Goal: Information Seeking & Learning: Learn about a topic

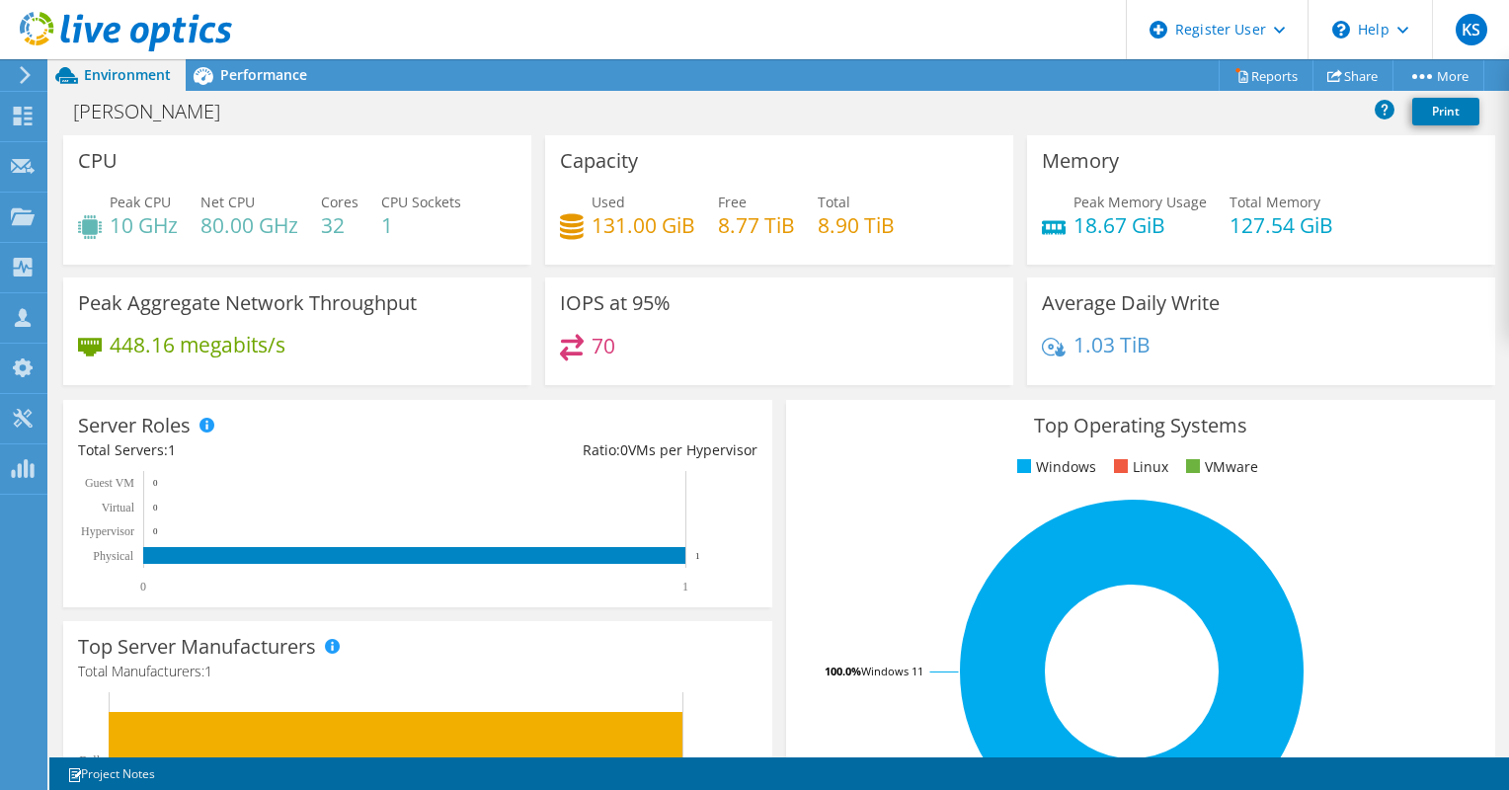
scroll to position [158, 0]
drag, startPoint x: 235, startPoint y: 56, endPoint x: 250, endPoint y: 83, distance: 30.5
click at [250, 83] on div "KS Dell User Kevin Snihur Kevin.Snihur@dell.com Dell My Profile Log Out \n Help…" at bounding box center [754, 395] width 1509 height 790
click at [250, 83] on span "Performance" at bounding box center [263, 74] width 87 height 19
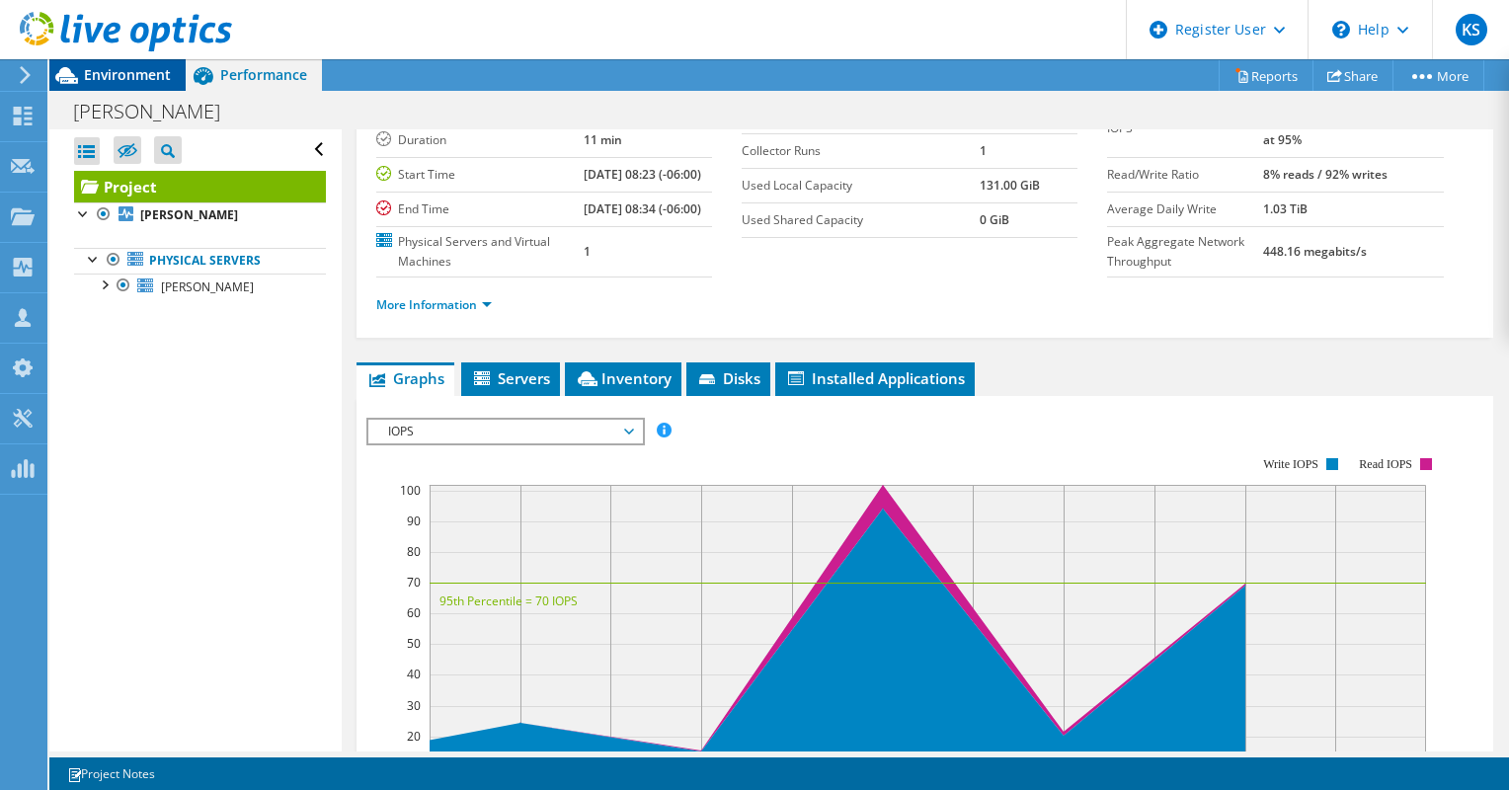
click at [133, 71] on span "Environment" at bounding box center [127, 74] width 87 height 19
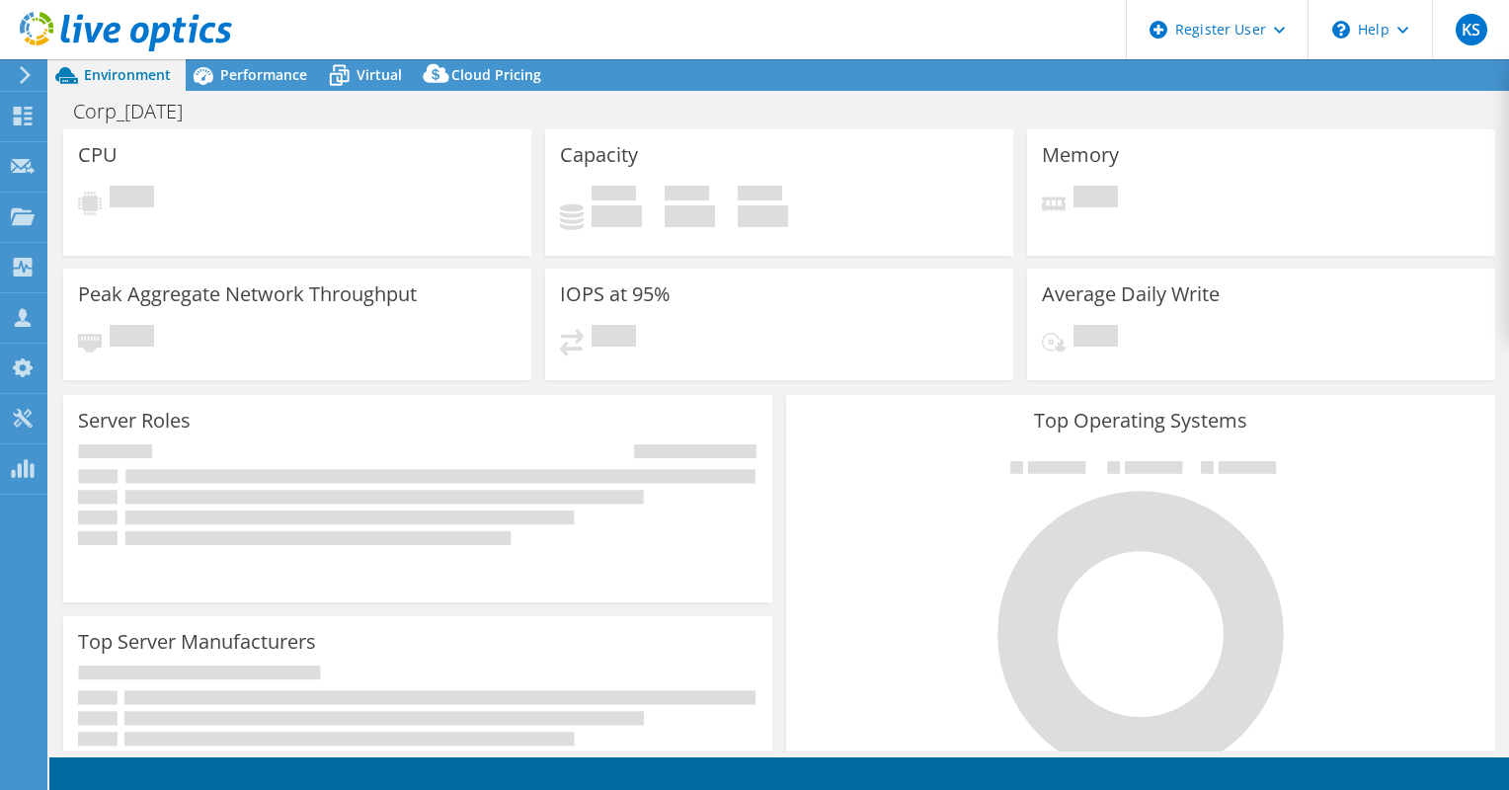
select select "USD"
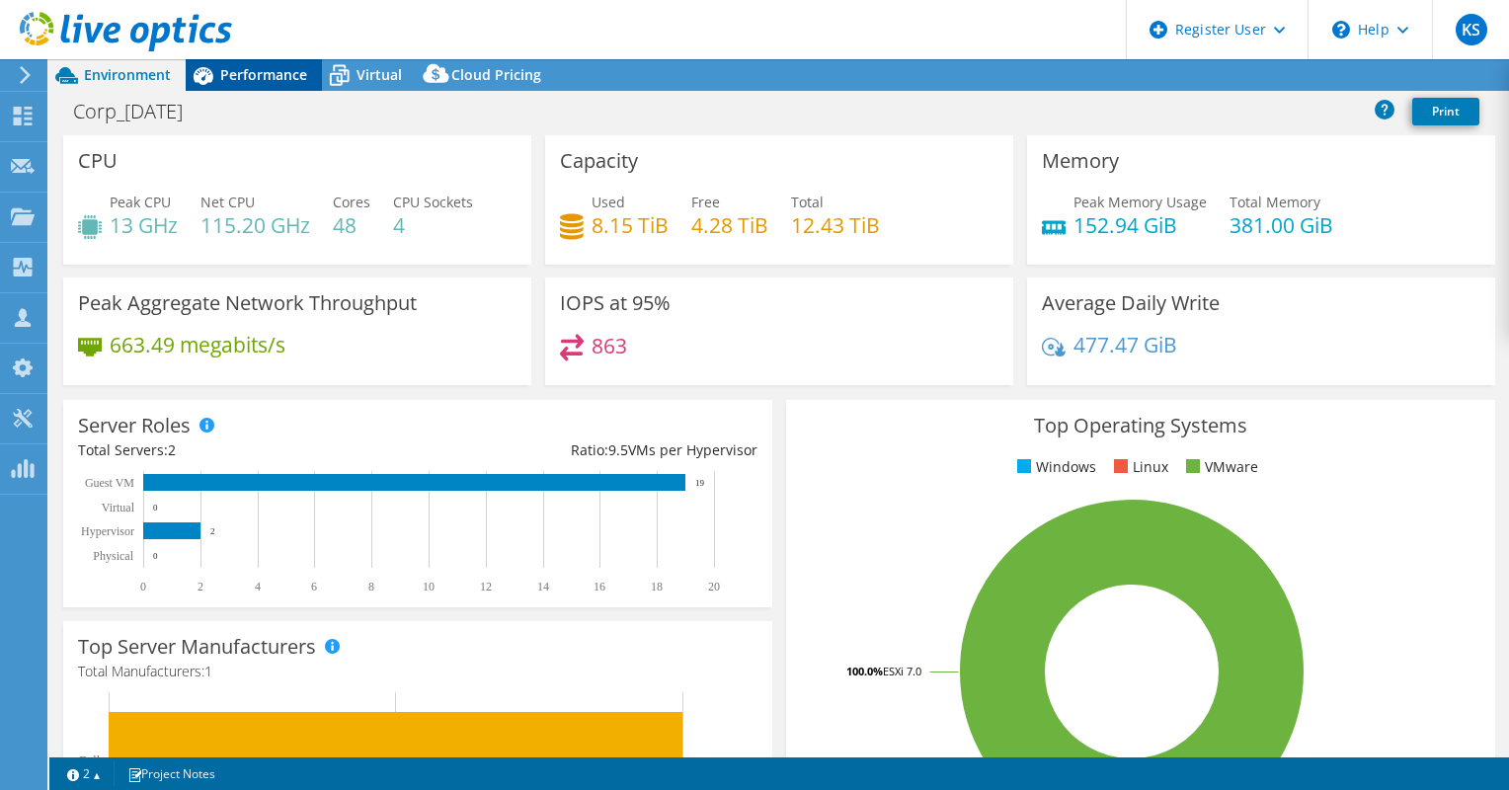
click at [232, 86] on div "Performance" at bounding box center [254, 75] width 136 height 32
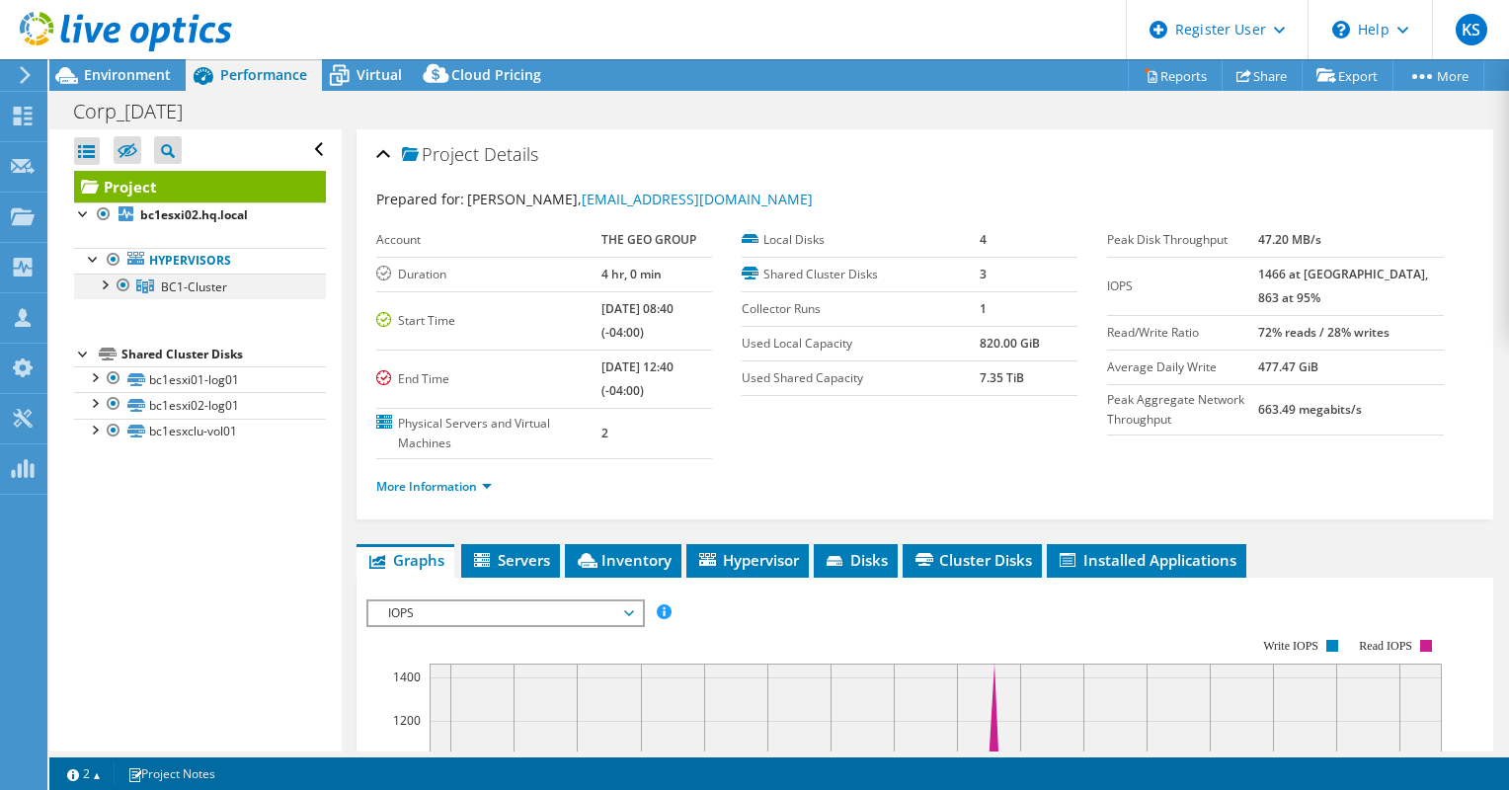
click at [107, 280] on div at bounding box center [104, 284] width 20 height 20
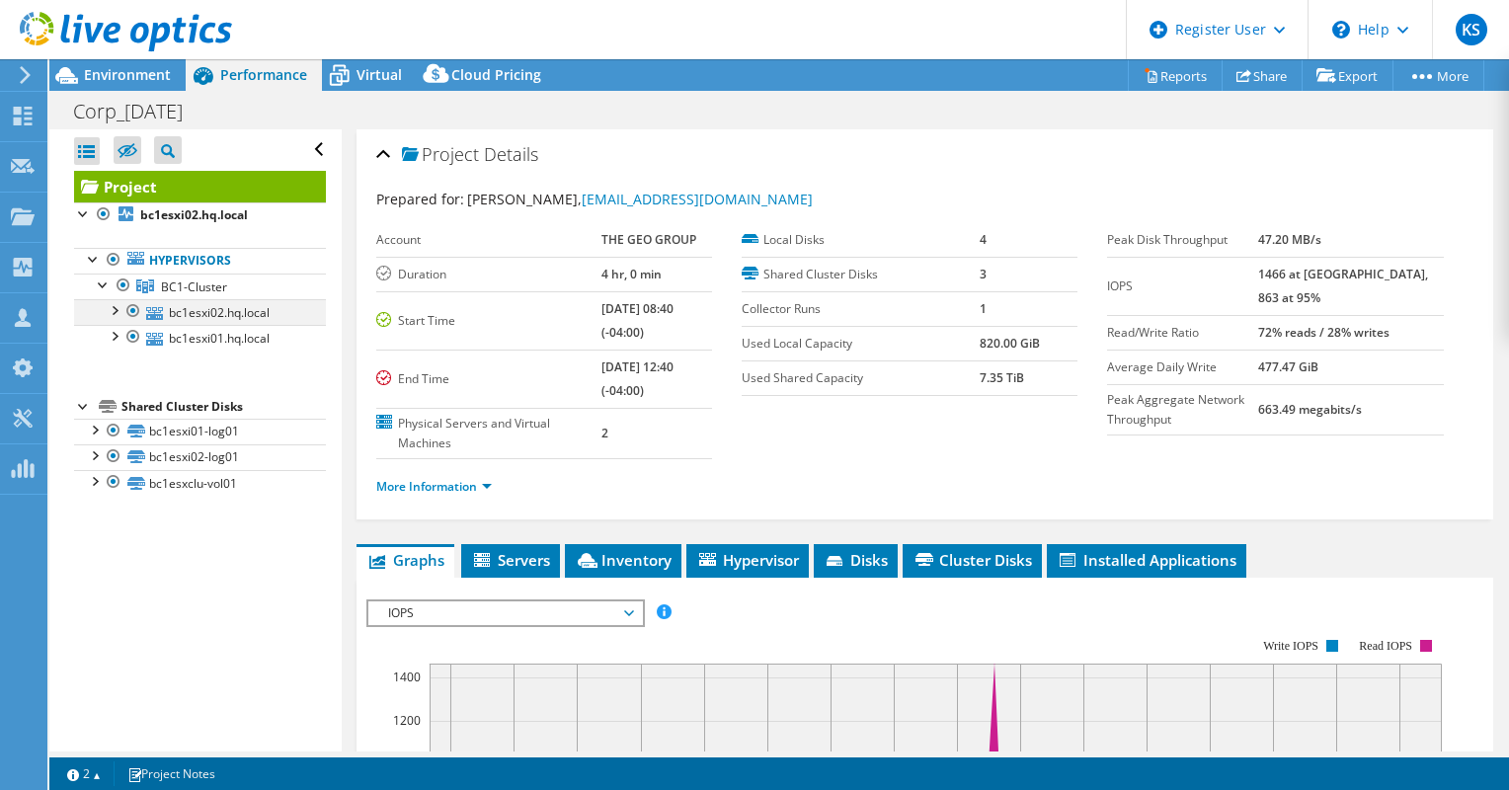
click at [110, 306] on div at bounding box center [114, 309] width 20 height 20
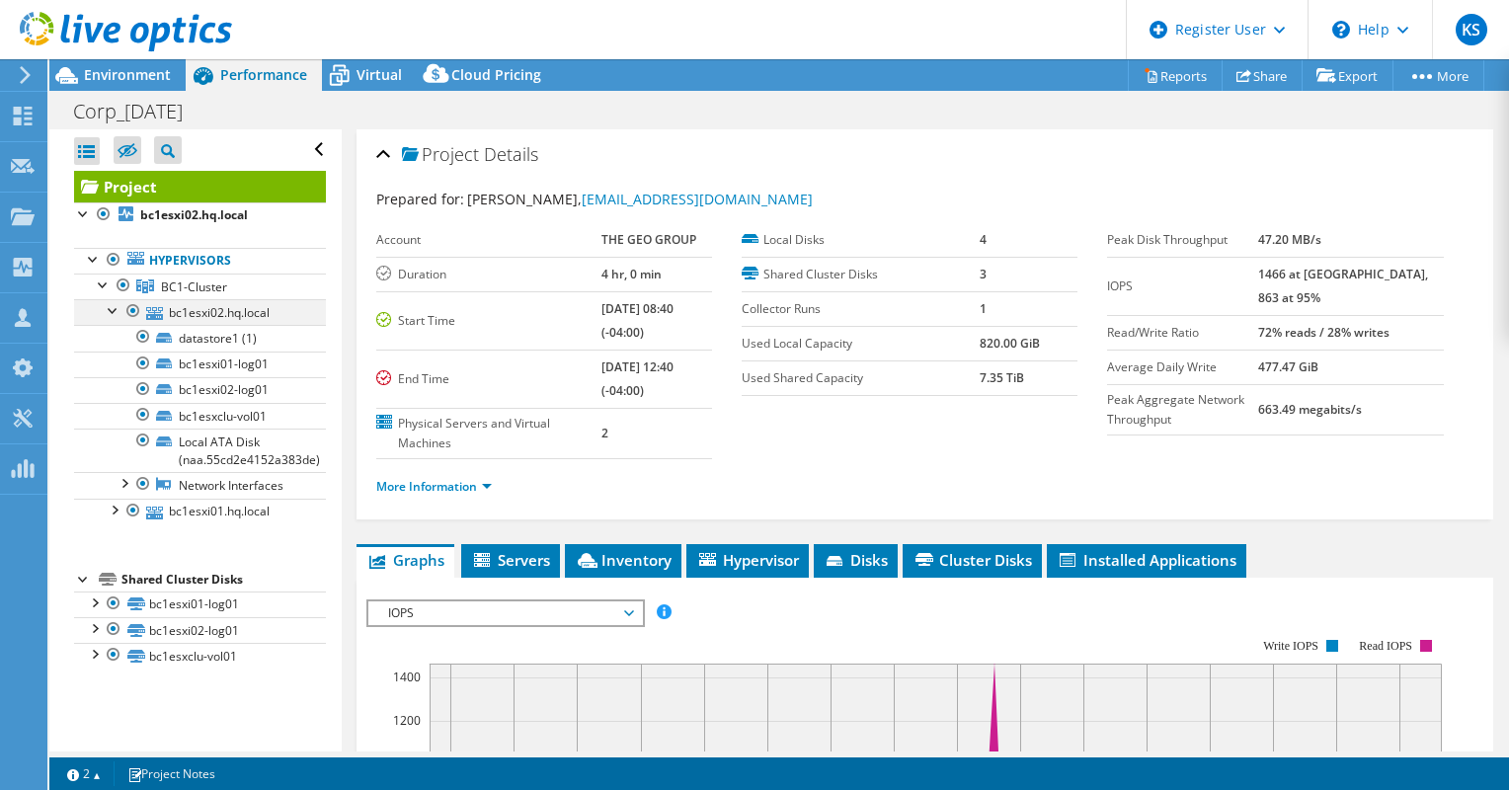
click at [110, 306] on div at bounding box center [114, 309] width 20 height 20
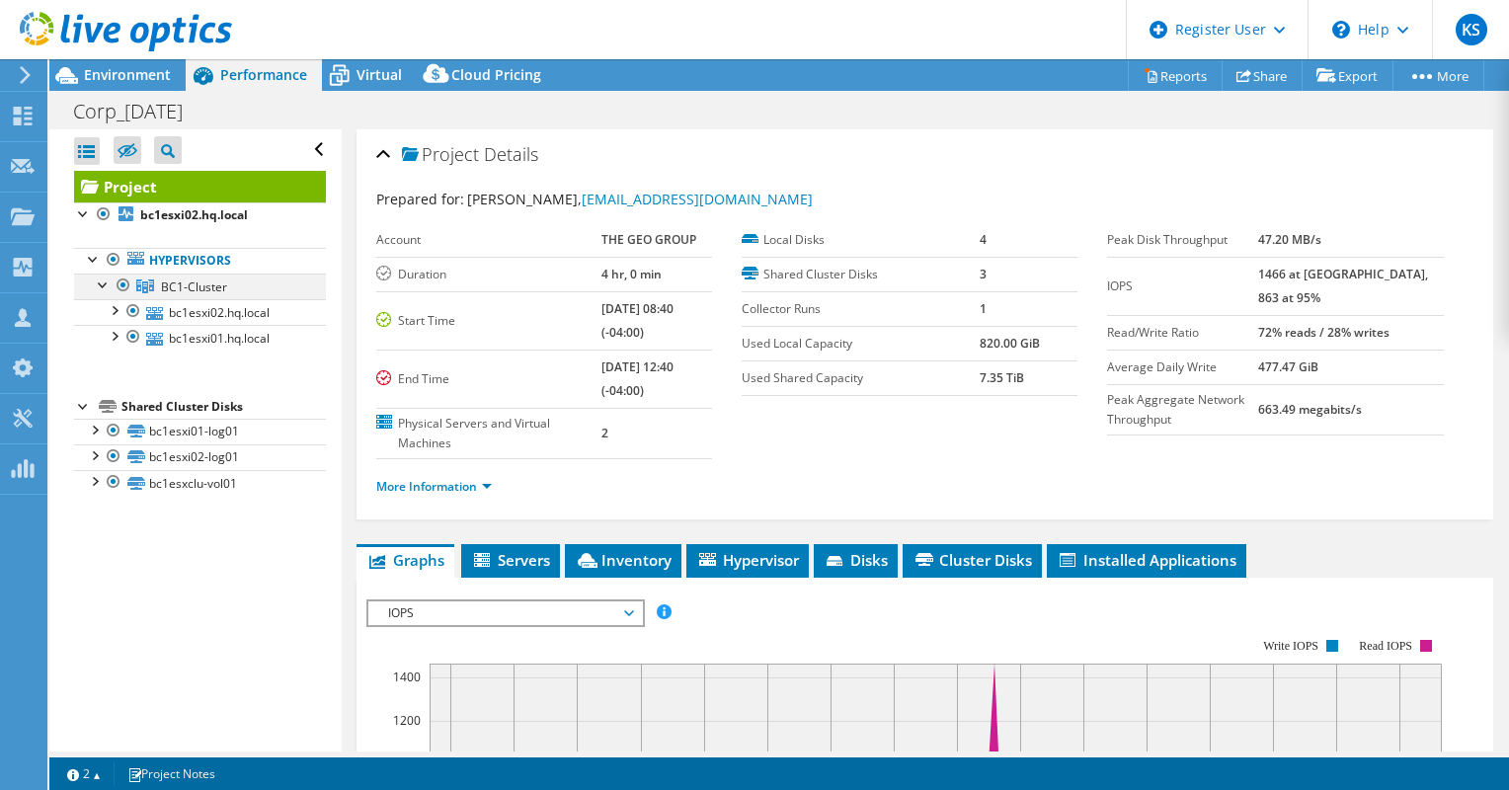
click at [107, 279] on div at bounding box center [104, 284] width 20 height 20
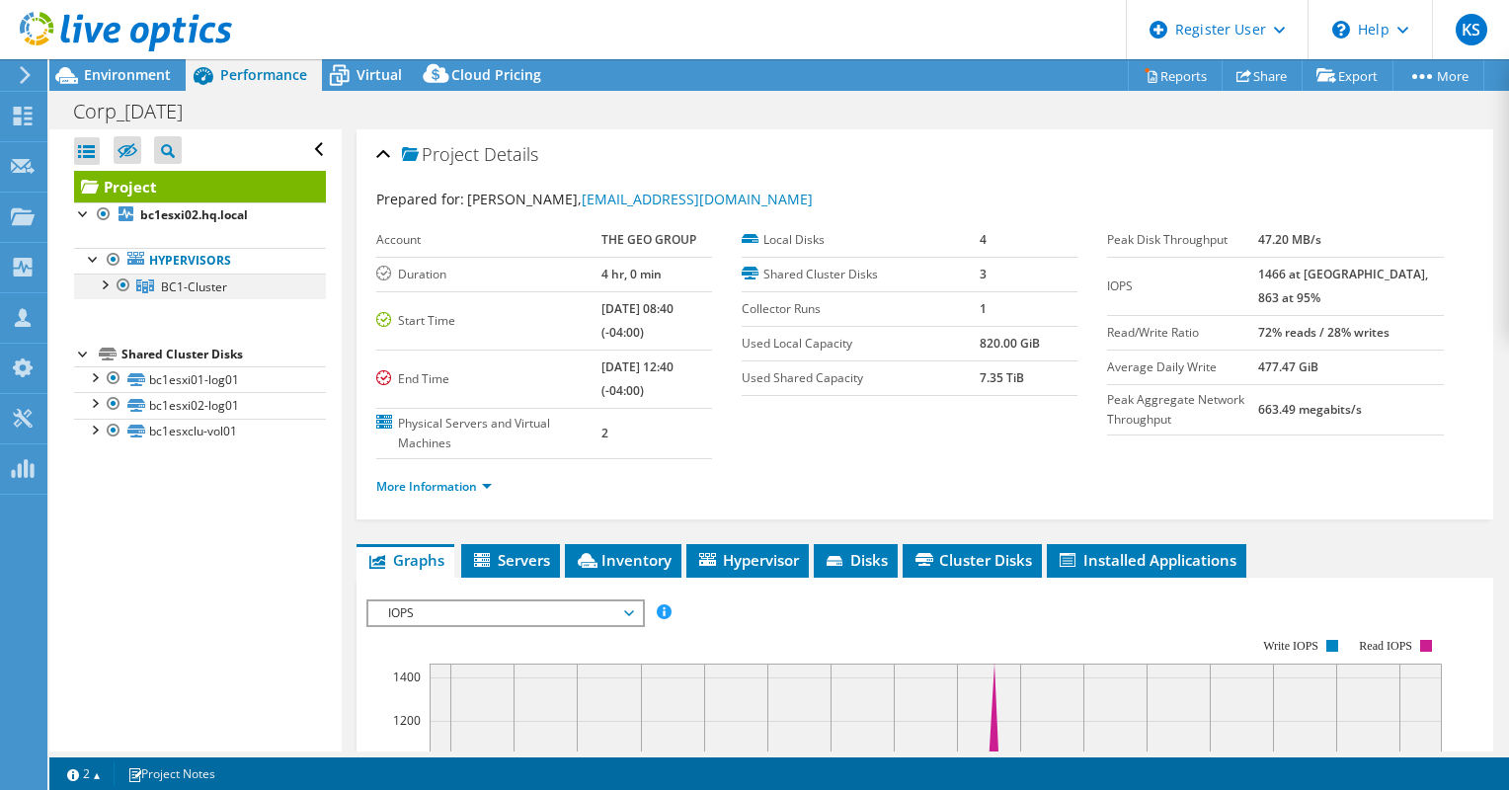
click at [106, 284] on div at bounding box center [104, 284] width 20 height 20
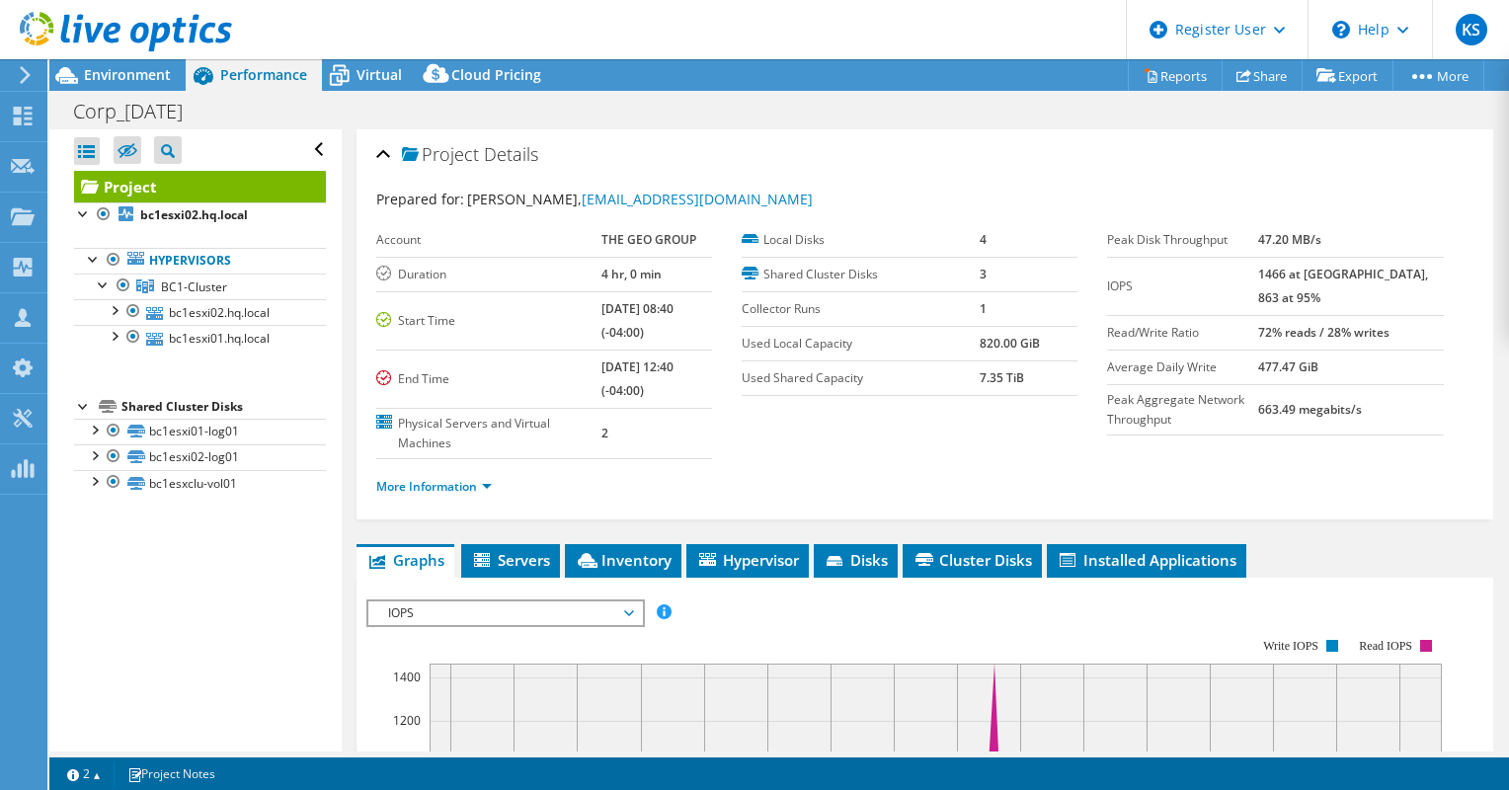
click at [133, 64] on div at bounding box center [116, 33] width 232 height 66
click at [141, 73] on span "Environment" at bounding box center [127, 74] width 87 height 19
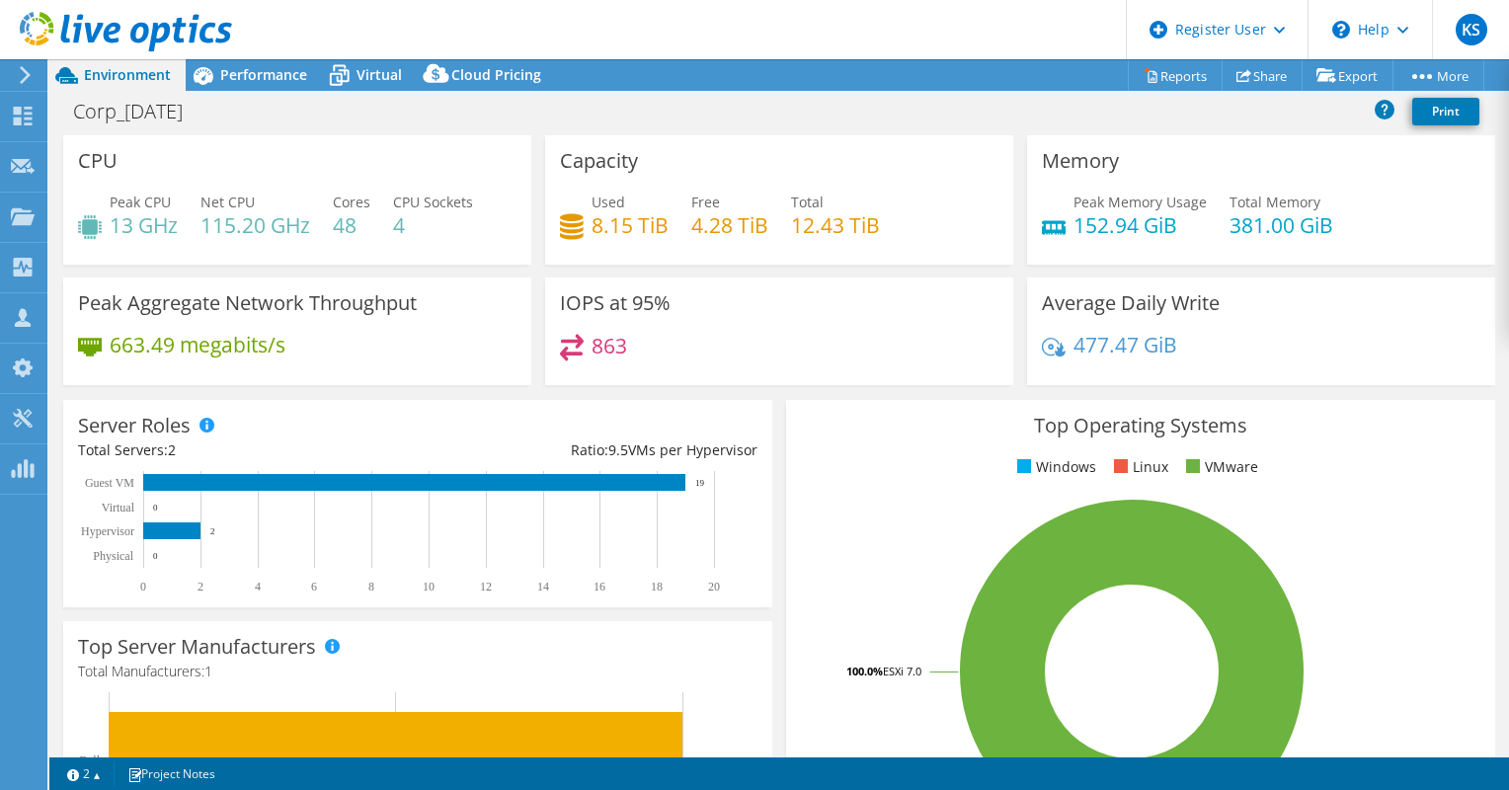
click at [201, 63] on div at bounding box center [116, 33] width 232 height 66
click at [213, 72] on icon at bounding box center [203, 75] width 35 height 35
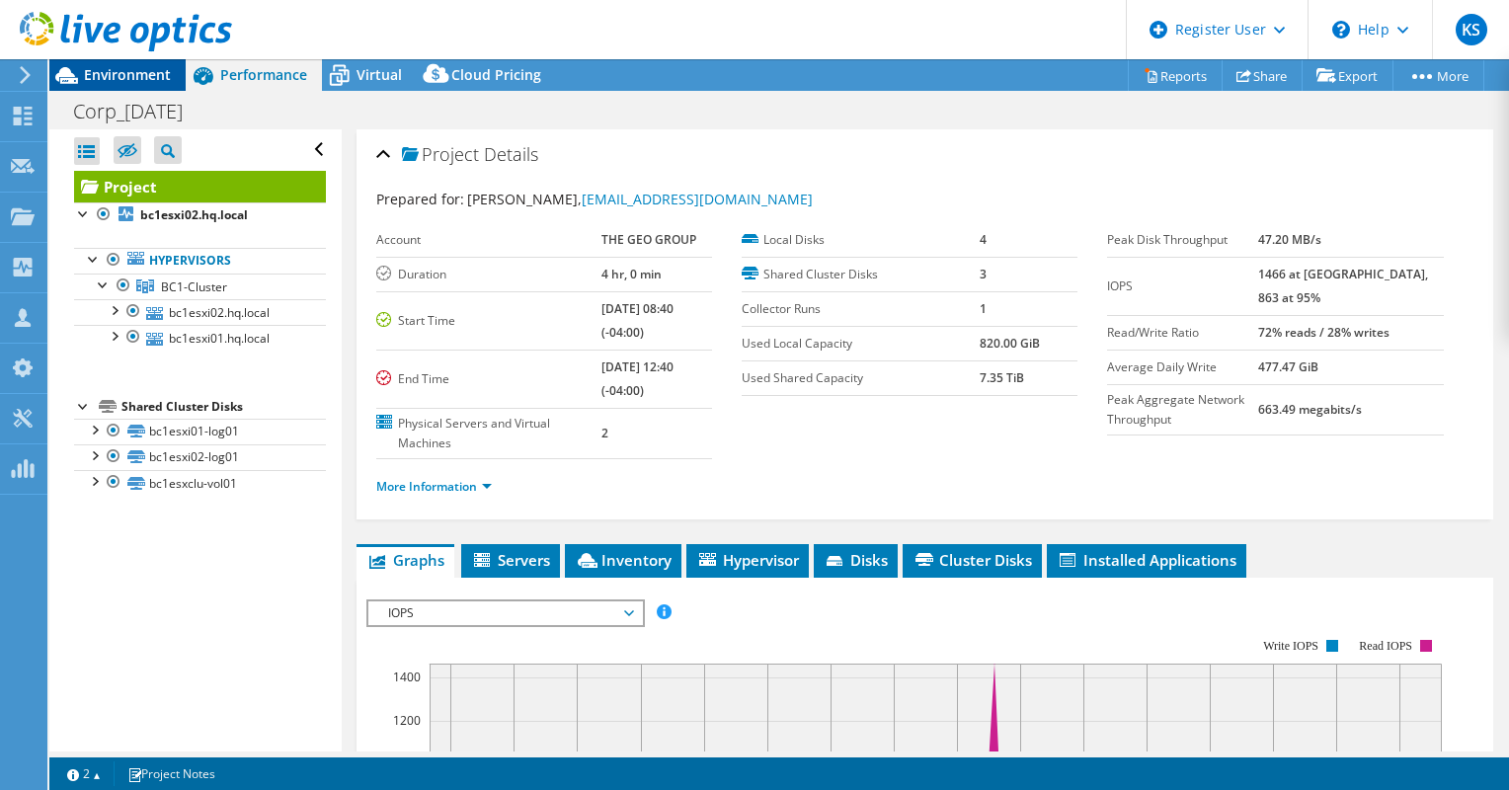
click at [110, 72] on span "Environment" at bounding box center [127, 74] width 87 height 19
